Goal: Register for event/course

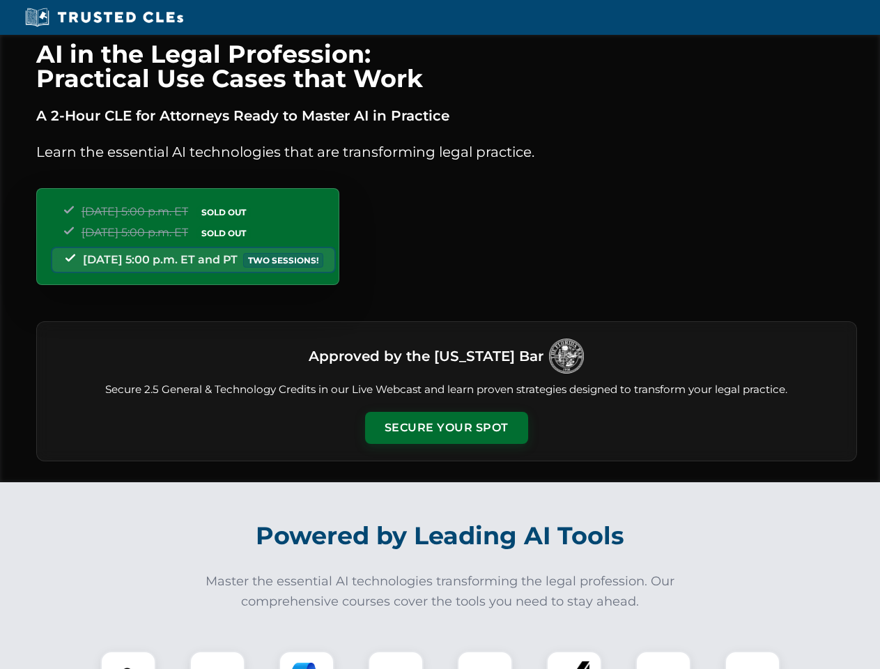
click at [446, 428] on button "Secure Your Spot" at bounding box center [446, 428] width 163 height 32
click at [128, 660] on img at bounding box center [128, 679] width 40 height 40
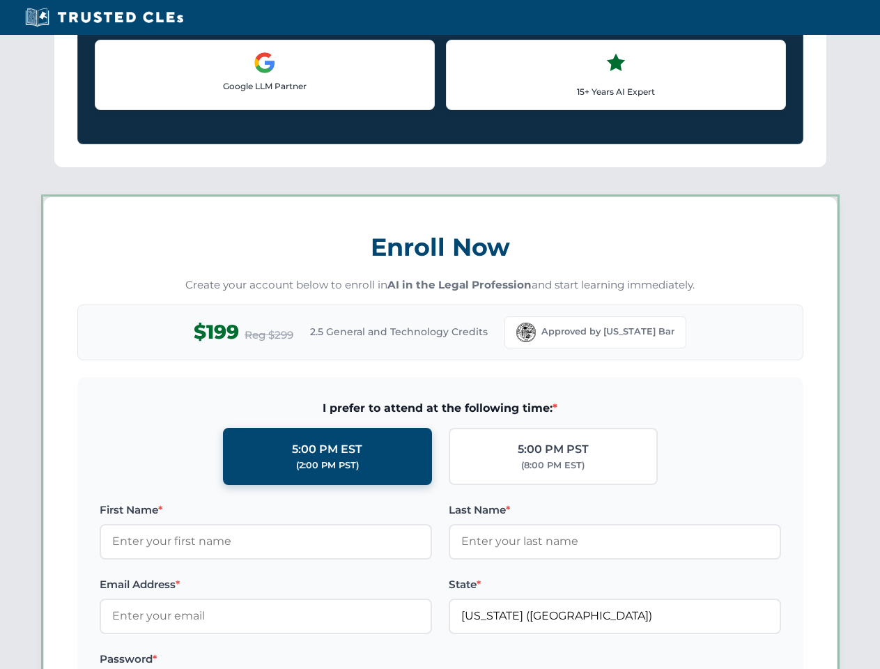
click at [307, 660] on label "Password *" at bounding box center [266, 659] width 332 height 17
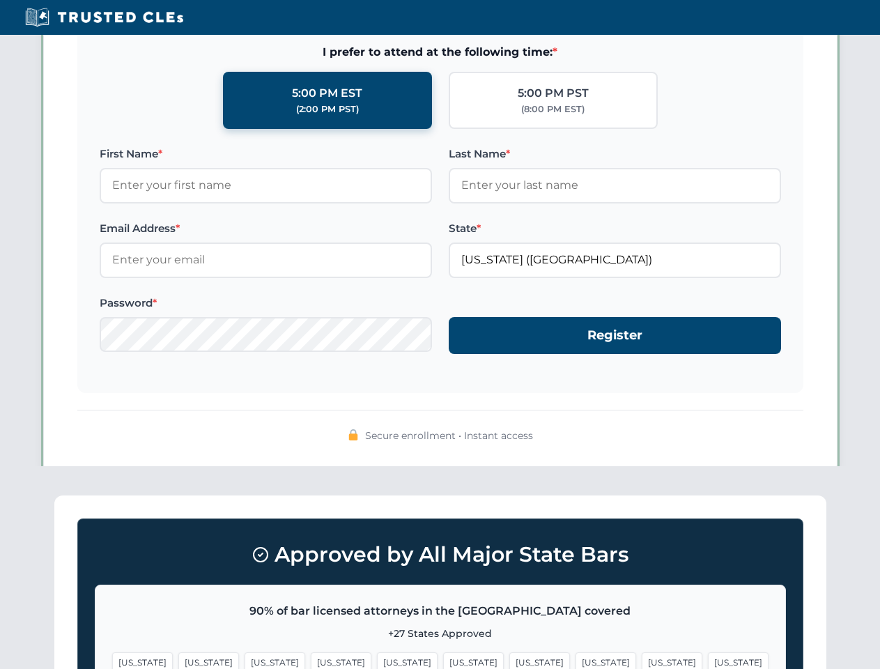
click at [642, 660] on span "[US_STATE]" at bounding box center [672, 662] width 61 height 20
